Goal: Task Accomplishment & Management: Complete application form

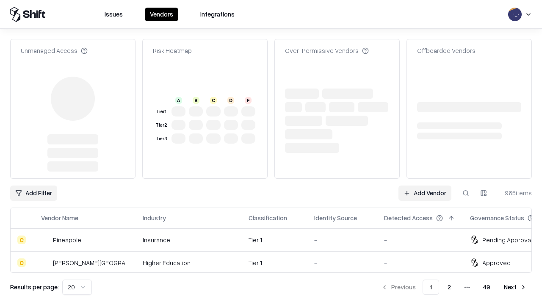
click at [425, 186] on link "Add Vendor" at bounding box center [425, 193] width 53 height 15
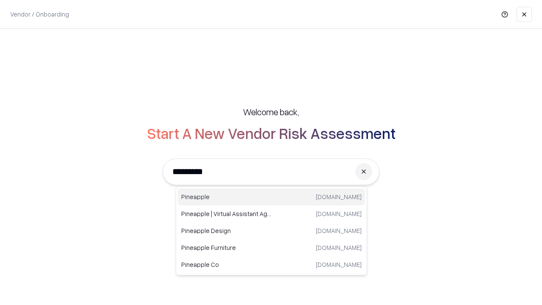
click at [272, 197] on div "Pineapple [DOMAIN_NAME]" at bounding box center [271, 197] width 187 height 17
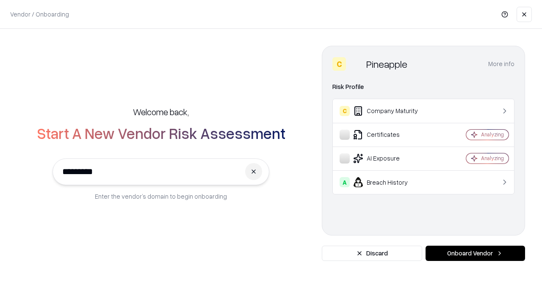
type input "*********"
click at [475, 253] on button "Onboard Vendor" at bounding box center [476, 253] width 100 height 15
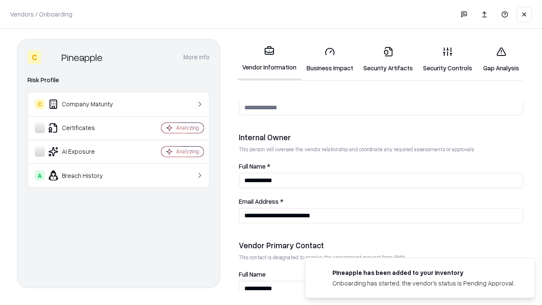
scroll to position [439, 0]
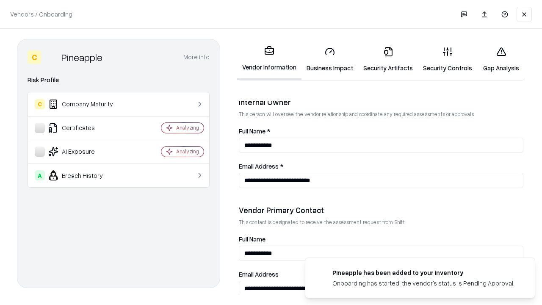
click at [330, 59] on link "Business Impact" at bounding box center [330, 59] width 57 height 39
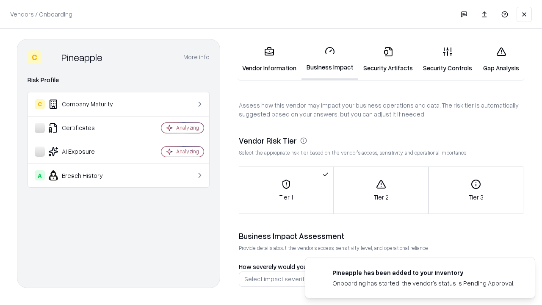
click at [388, 59] on link "Security Artifacts" at bounding box center [388, 59] width 60 height 39
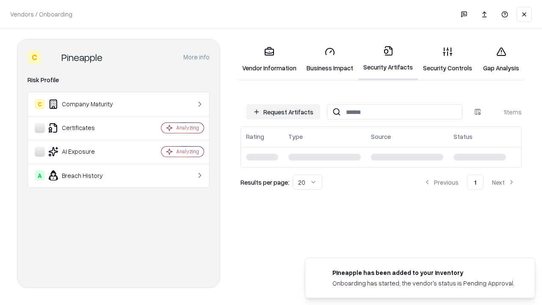
click at [283, 112] on button "Request Artifacts" at bounding box center [284, 111] width 74 height 15
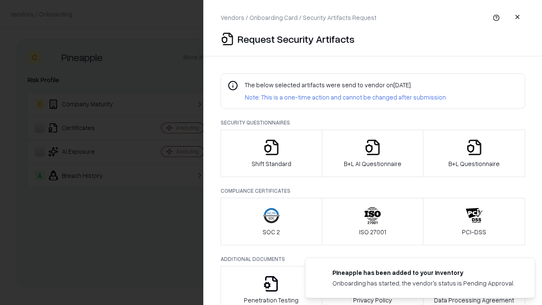
click at [271, 153] on icon "button" at bounding box center [271, 147] width 17 height 17
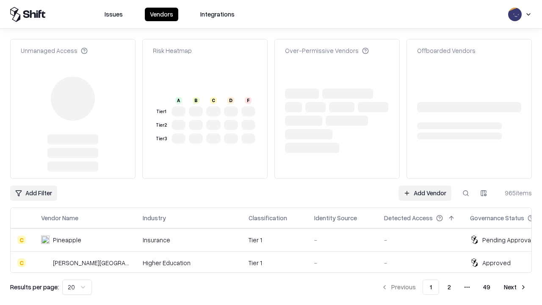
click at [425, 186] on link "Add Vendor" at bounding box center [425, 193] width 53 height 15
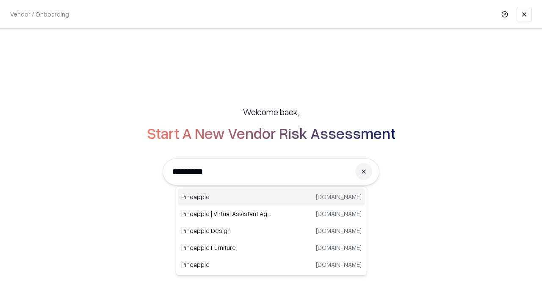
click at [272, 197] on div "Pineapple [DOMAIN_NAME]" at bounding box center [271, 197] width 187 height 17
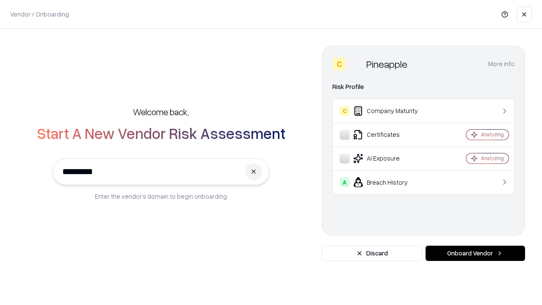
type input "*********"
click at [475, 253] on button "Onboard Vendor" at bounding box center [476, 253] width 100 height 15
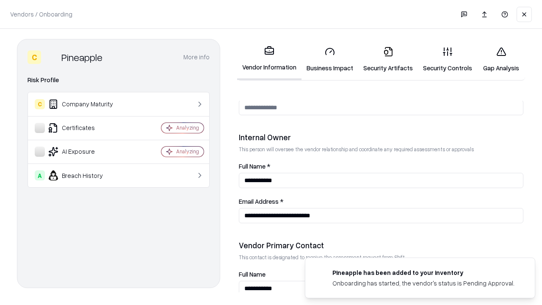
scroll to position [439, 0]
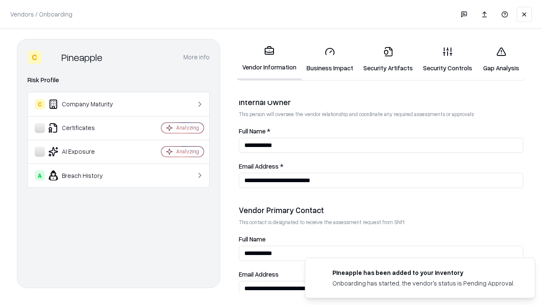
click at [501, 59] on link "Gap Analysis" at bounding box center [502, 59] width 48 height 39
